Goal: Transaction & Acquisition: Book appointment/travel/reservation

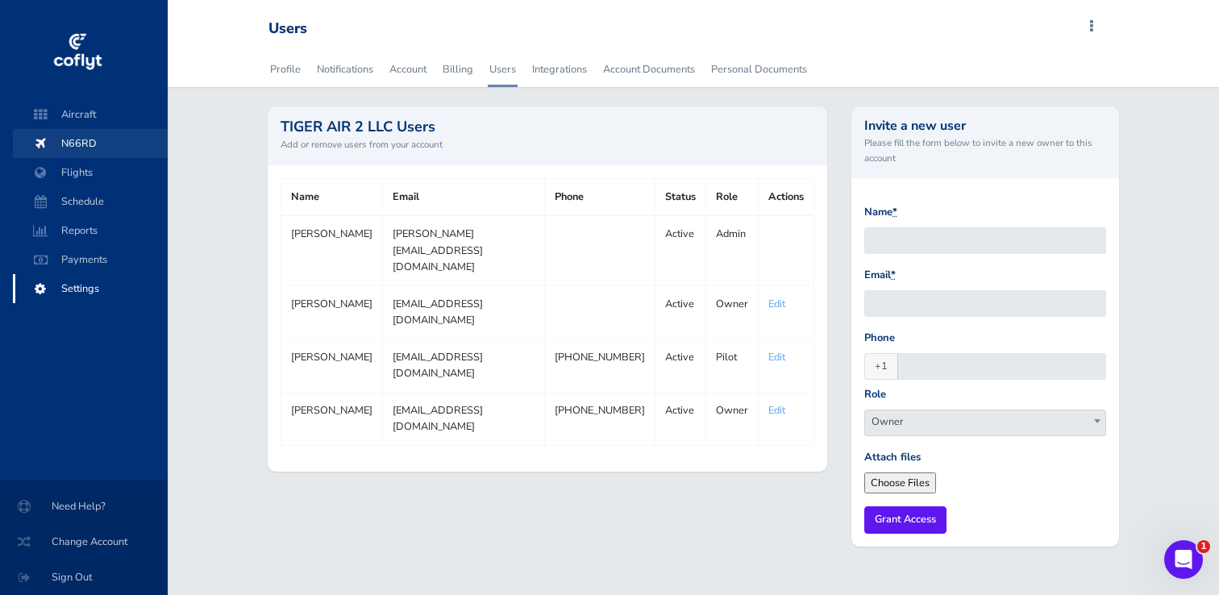
click at [84, 144] on span "N66RD" at bounding box center [90, 143] width 123 height 29
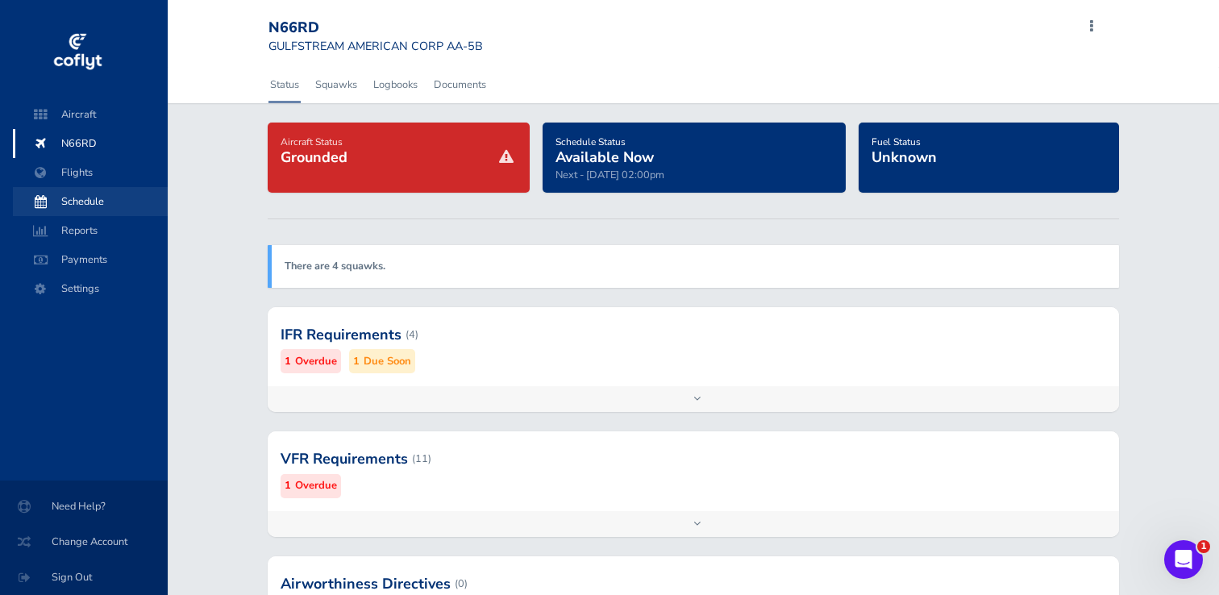
click at [78, 193] on span "Schedule" at bounding box center [90, 201] width 123 height 29
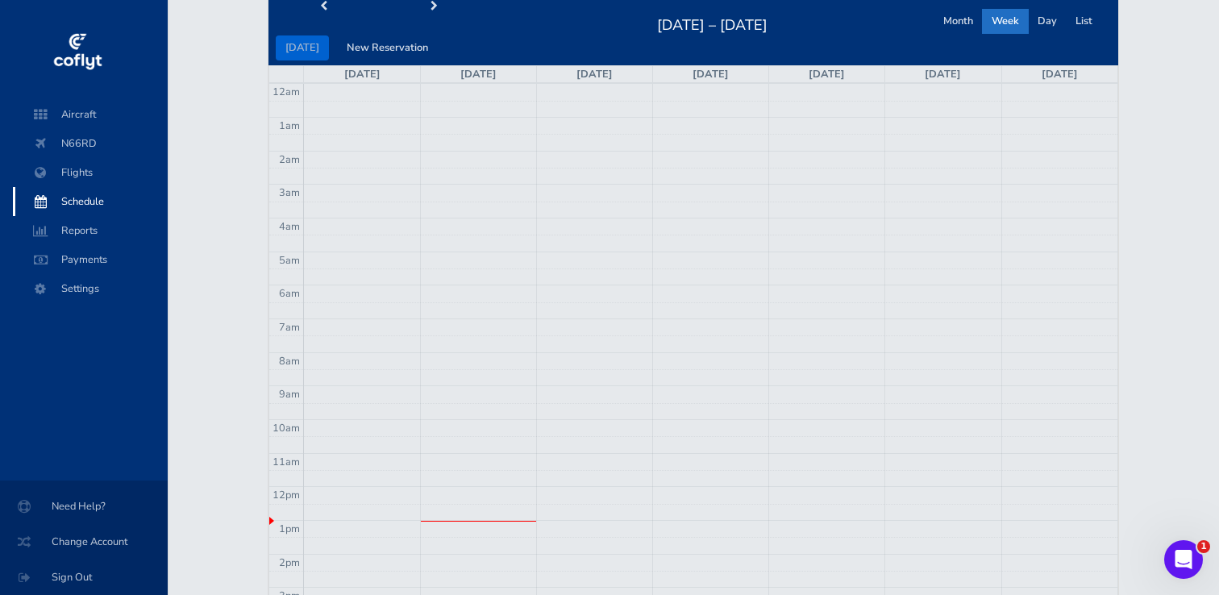
scroll to position [128, 0]
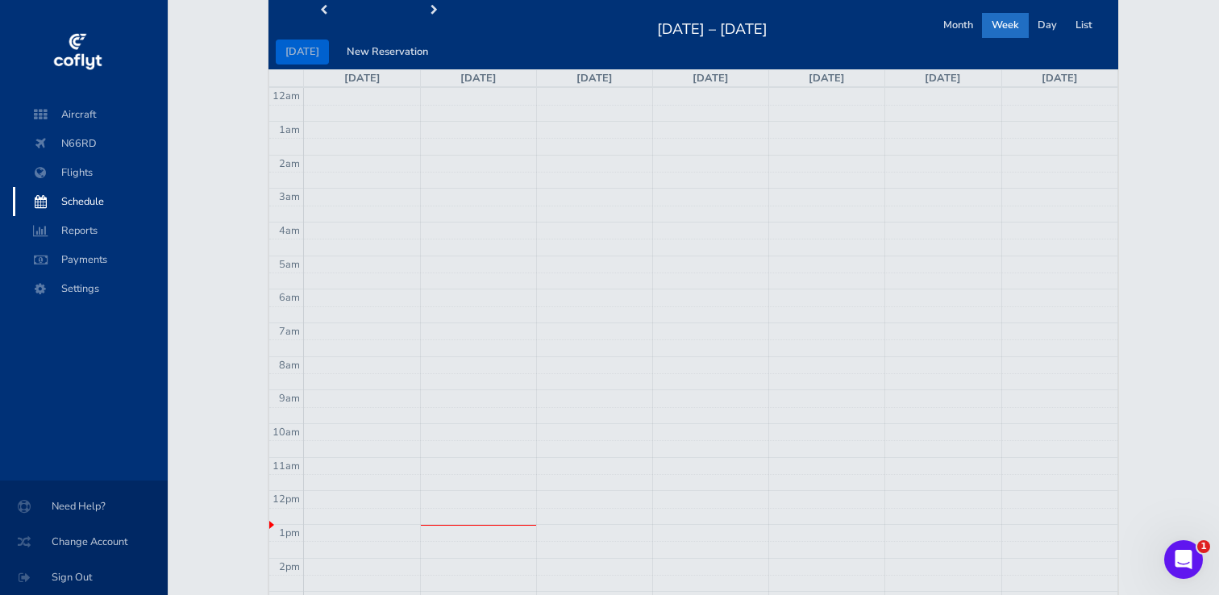
click at [572, 123] on td at bounding box center [710, 129] width 813 height 17
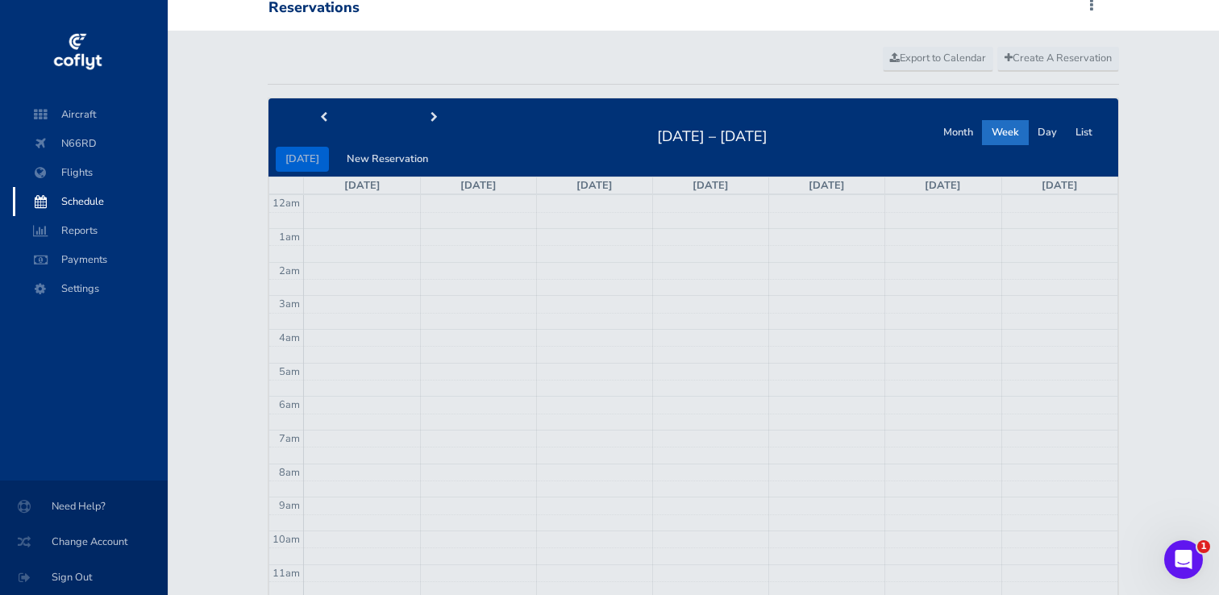
scroll to position [15, 0]
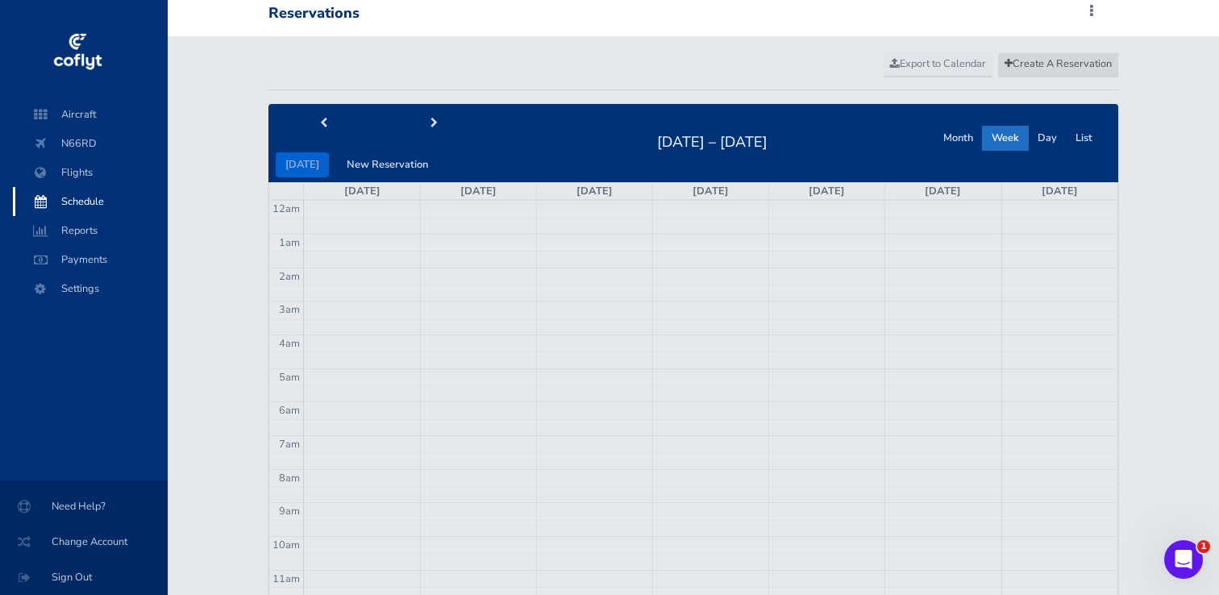
click at [1063, 58] on span "Create A Reservation" at bounding box center [1057, 63] width 107 height 15
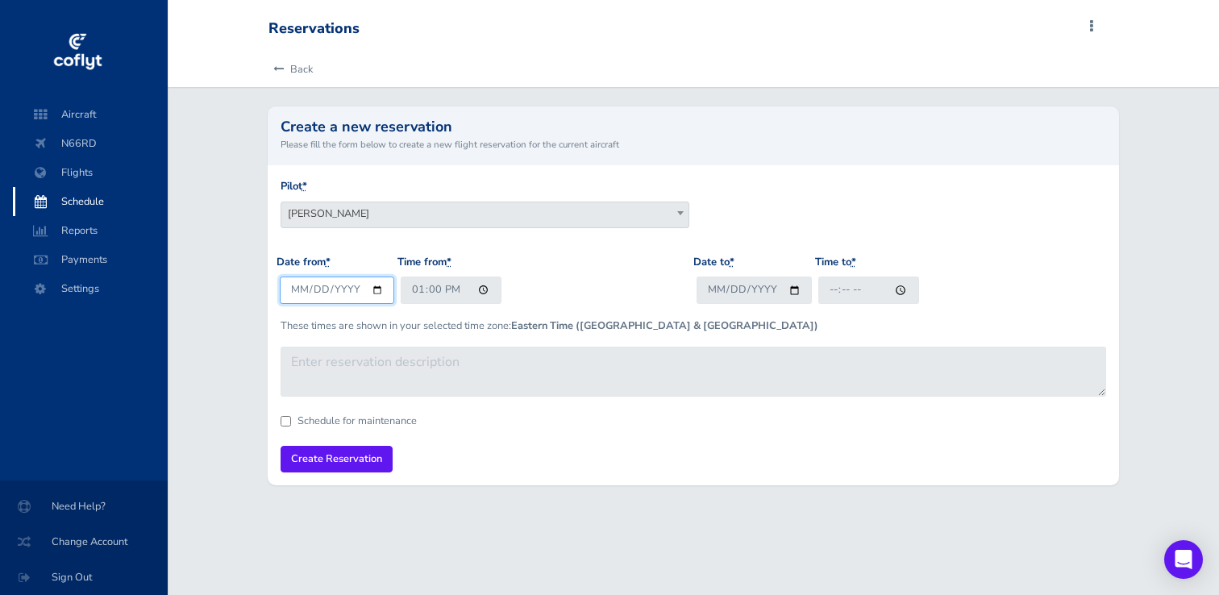
click at [331, 281] on input "2025-08-25" at bounding box center [337, 290] width 115 height 27
click at [376, 287] on input "2025-08-25" at bounding box center [337, 290] width 115 height 27
type input "2025-08-26"
click at [418, 288] on input "13:00" at bounding box center [451, 290] width 101 height 27
click at [451, 289] on input "19:00" at bounding box center [451, 290] width 101 height 27
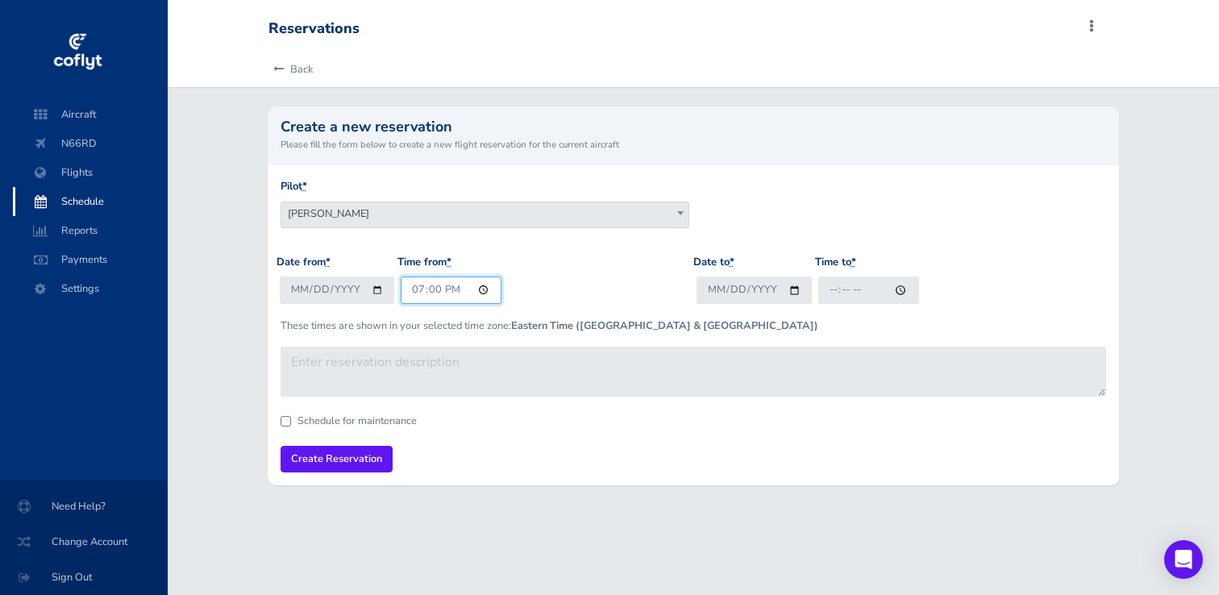
type input "07:00"
click at [624, 261] on div "Date from * 2025-08-26 Time from * 07:00" at bounding box center [485, 285] width 417 height 63
click at [715, 286] on input "Date to *" at bounding box center [754, 290] width 115 height 27
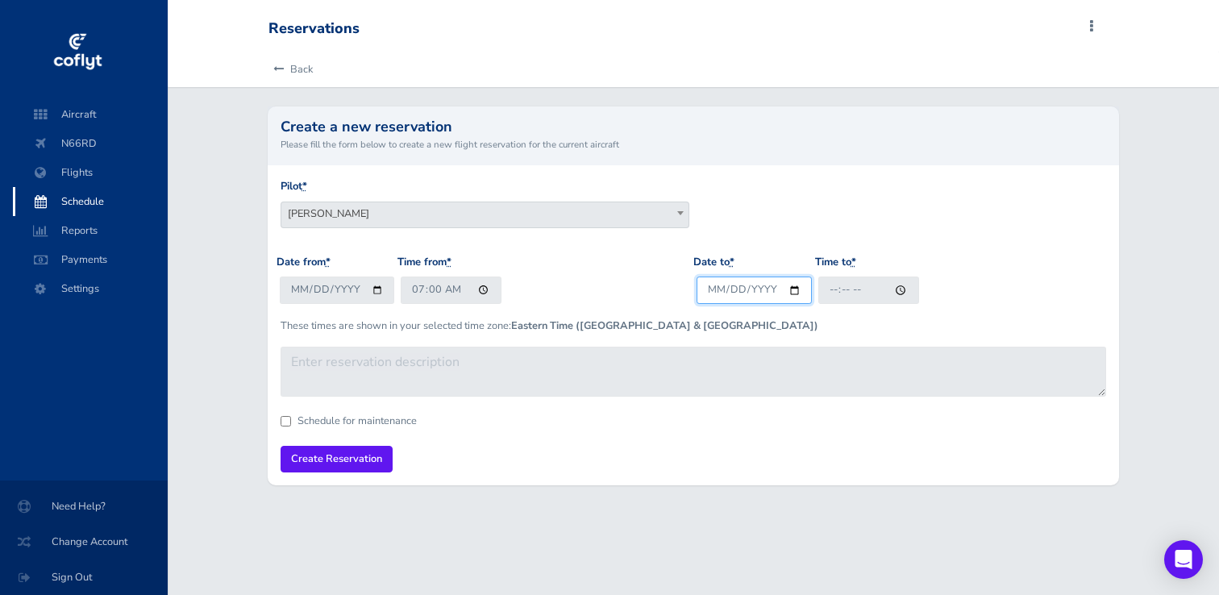
click at [796, 289] on input "Date to *" at bounding box center [754, 290] width 115 height 27
type input "2025-08-26"
click at [833, 293] on input "Time to *" at bounding box center [868, 290] width 101 height 27
click at [835, 292] on input "Time to *" at bounding box center [868, 290] width 101 height 27
click at [934, 189] on div "Pilot * Scott Ducker Danny Gonzales Dave Biloz Ryan Biloz Danny Gonzales" at bounding box center [694, 216] width 834 height 76
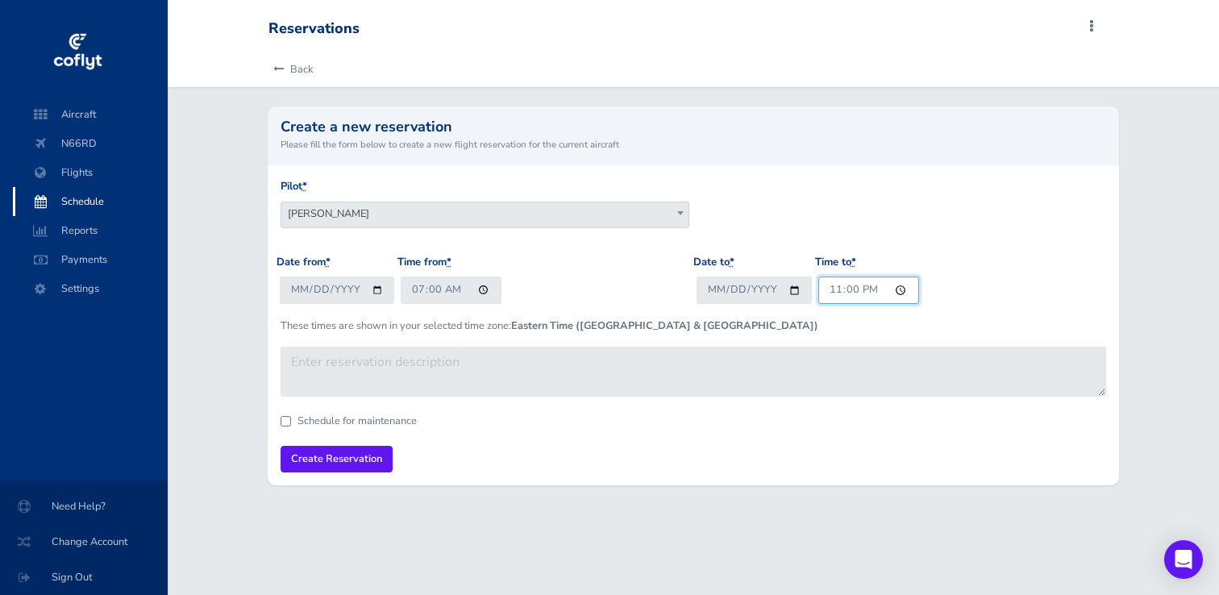
click at [867, 288] on input "23:00" at bounding box center [868, 290] width 101 height 27
click at [923, 208] on div "Pilot * Scott Ducker Danny Gonzales Dave Biloz Ryan Biloz Danny Gonzales" at bounding box center [694, 216] width 834 height 76
click at [831, 288] on input "11:00" at bounding box center [868, 290] width 101 height 27
click at [867, 289] on input "01:00" at bounding box center [868, 290] width 101 height 27
type input "13:00"
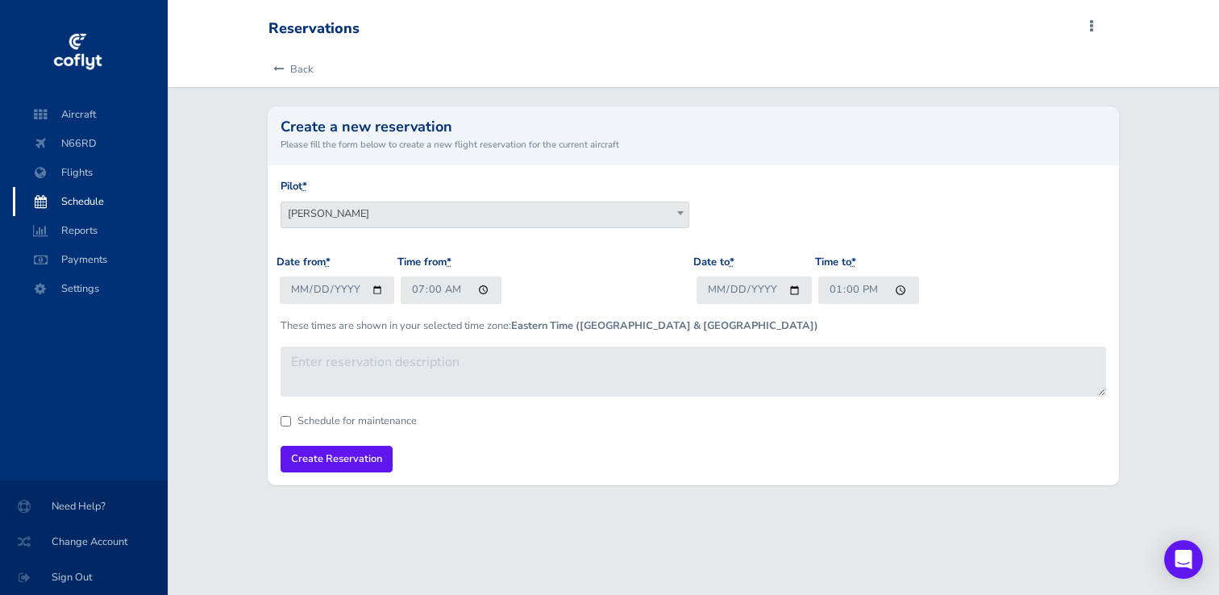
click at [959, 236] on div "Pilot * Scott Ducker Danny Gonzales Dave Biloz Ryan Biloz Danny Gonzales" at bounding box center [694, 216] width 834 height 76
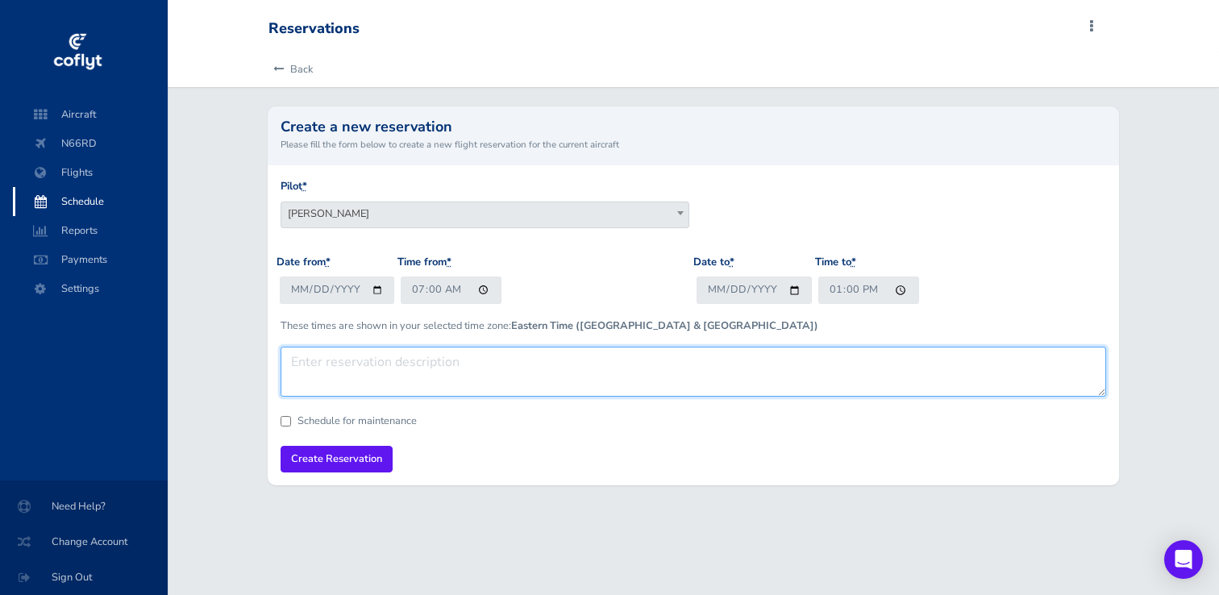
click at [395, 358] on textarea at bounding box center [694, 372] width 826 height 50
type textarea "Flight Review"
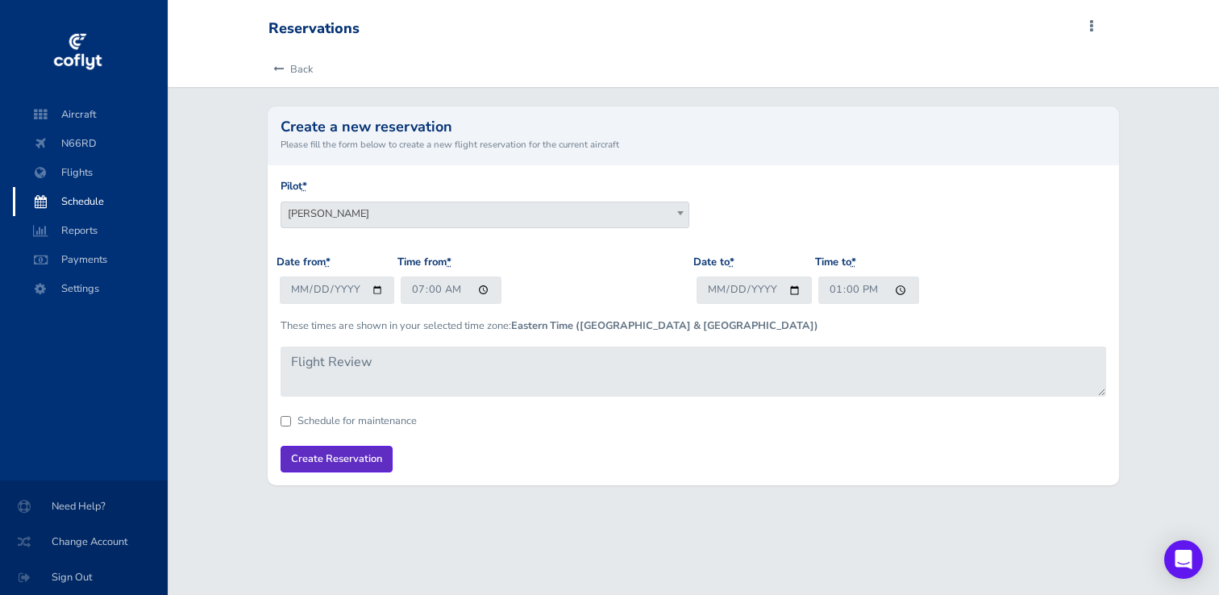
click at [337, 459] on input "Create Reservation" at bounding box center [337, 459] width 112 height 27
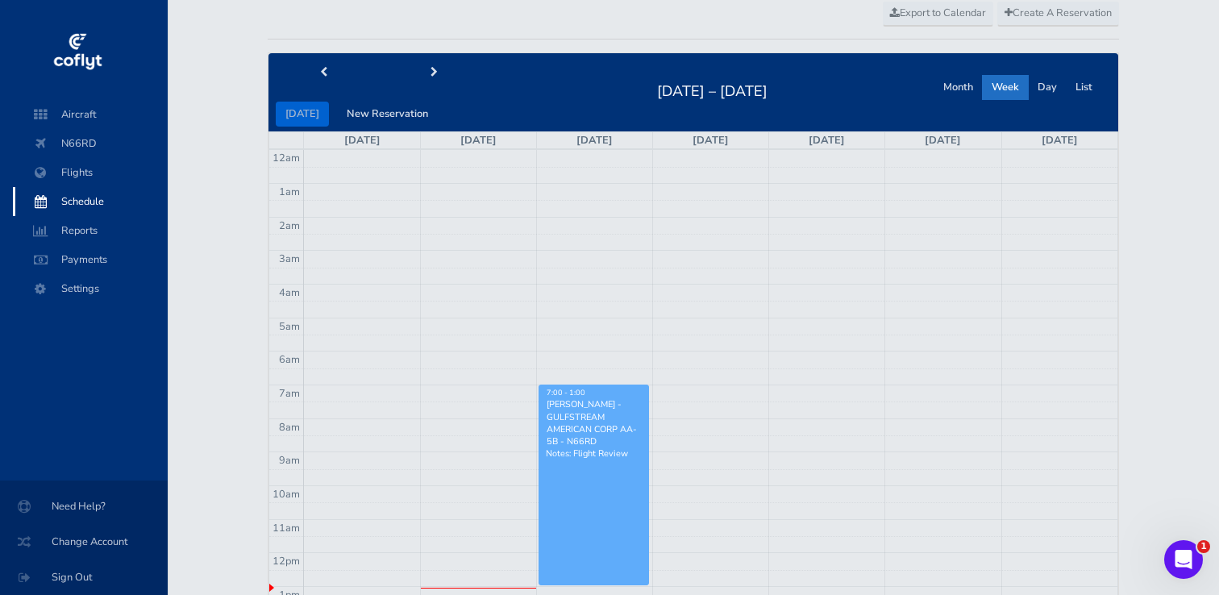
scroll to position [161, 0]
